Goal: Task Accomplishment & Management: Manage account settings

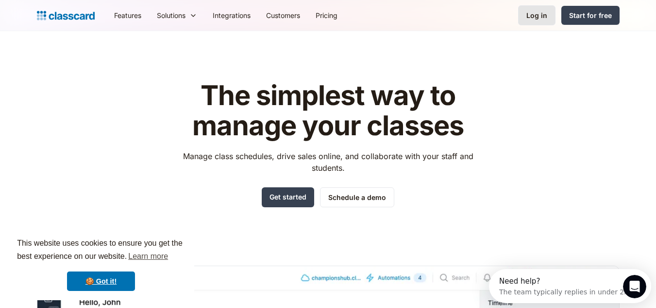
click at [528, 18] on div "Log in" at bounding box center [537, 15] width 21 height 10
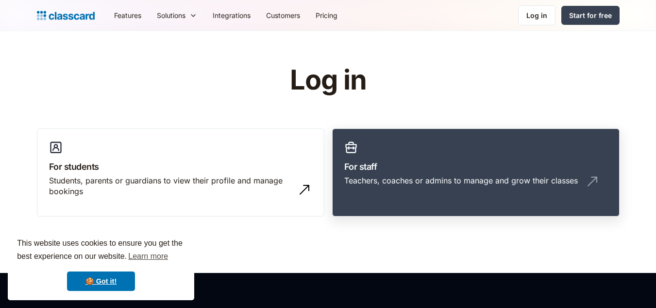
click at [364, 171] on h3 "For staff" at bounding box center [475, 166] width 263 height 13
